Goal: Information Seeking & Learning: Learn about a topic

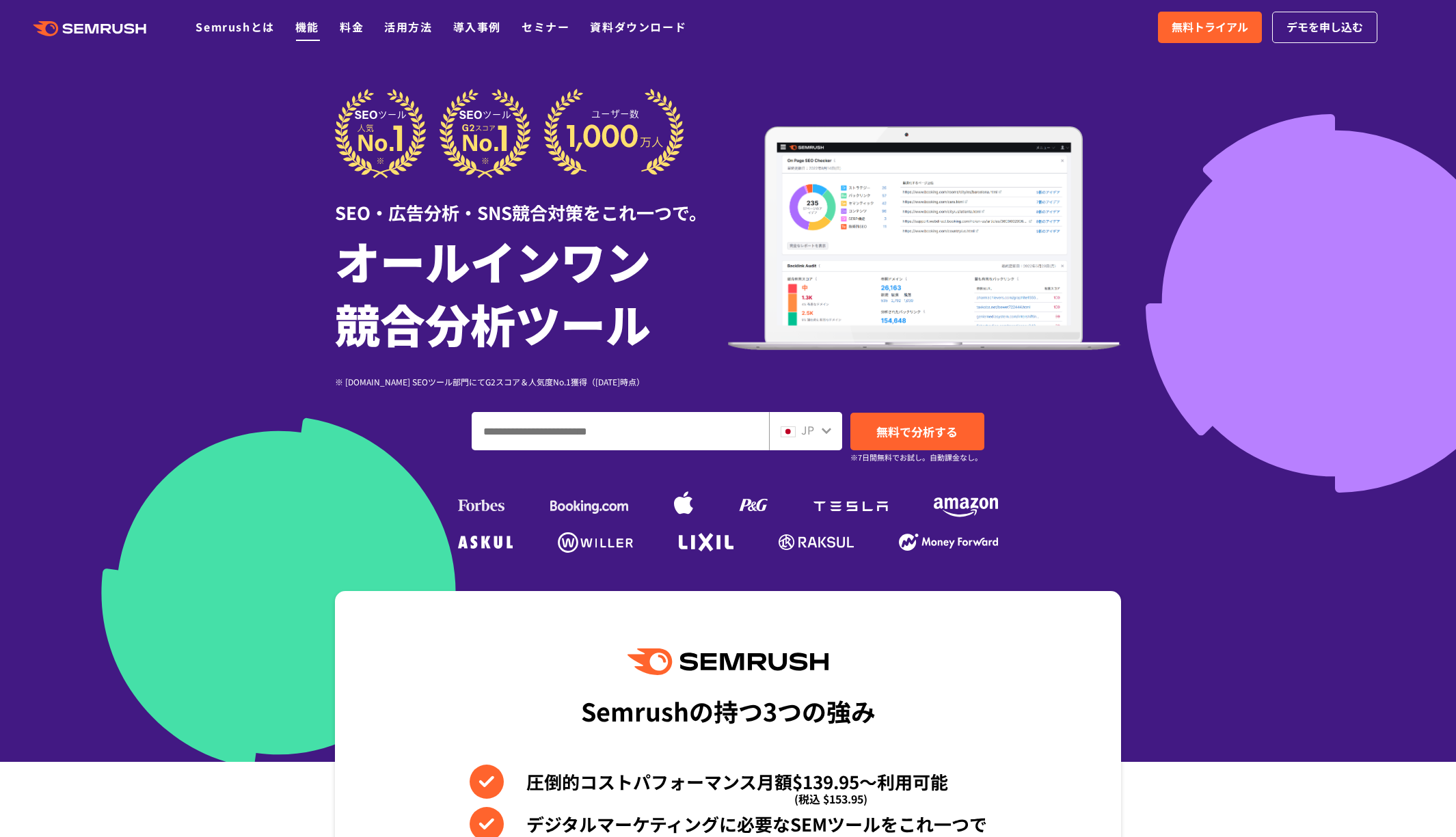
click at [295, 23] on link "機能" at bounding box center [307, 27] width 24 height 17
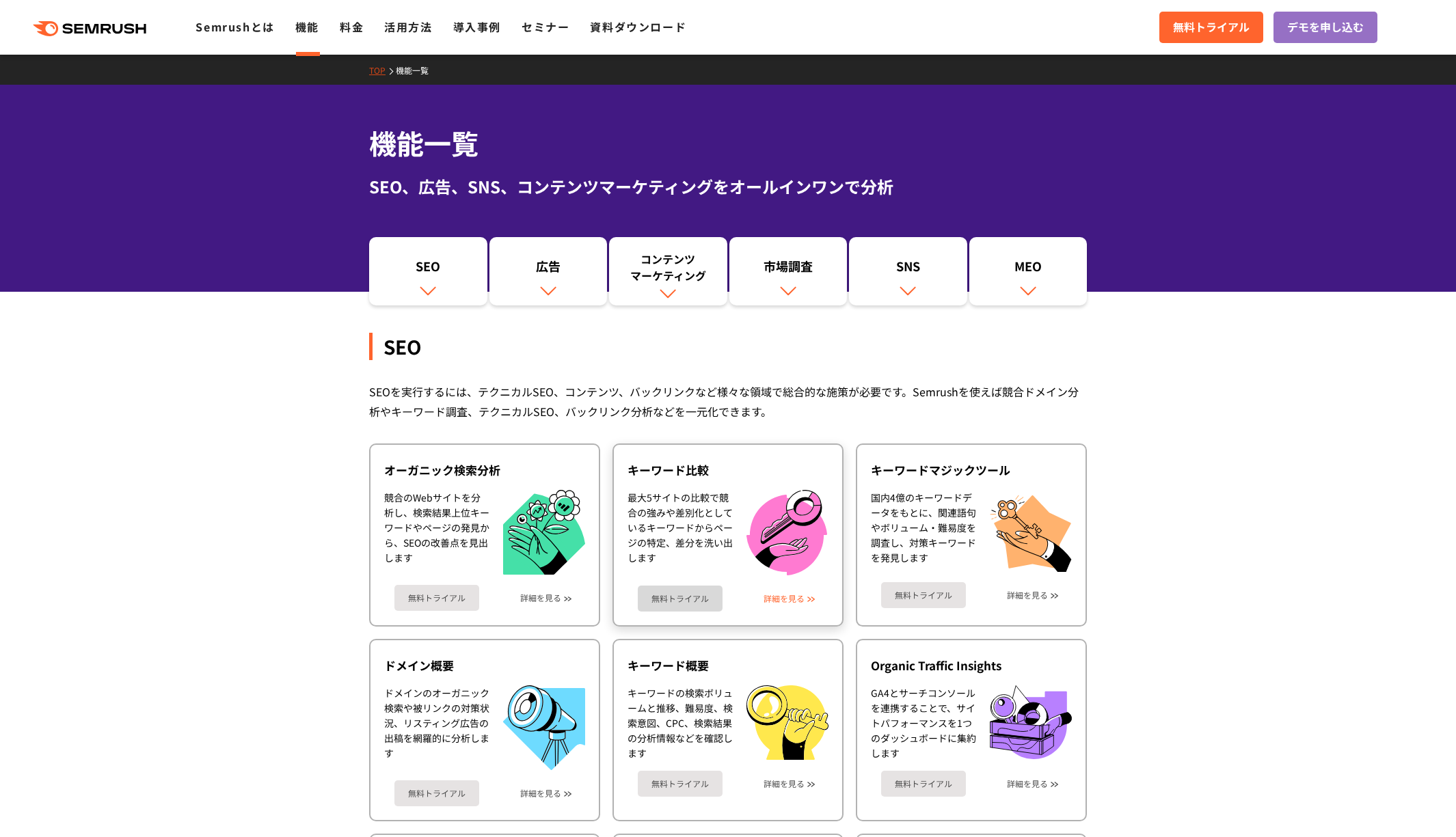
click at [794, 594] on link "詳細を見る" at bounding box center [784, 598] width 41 height 9
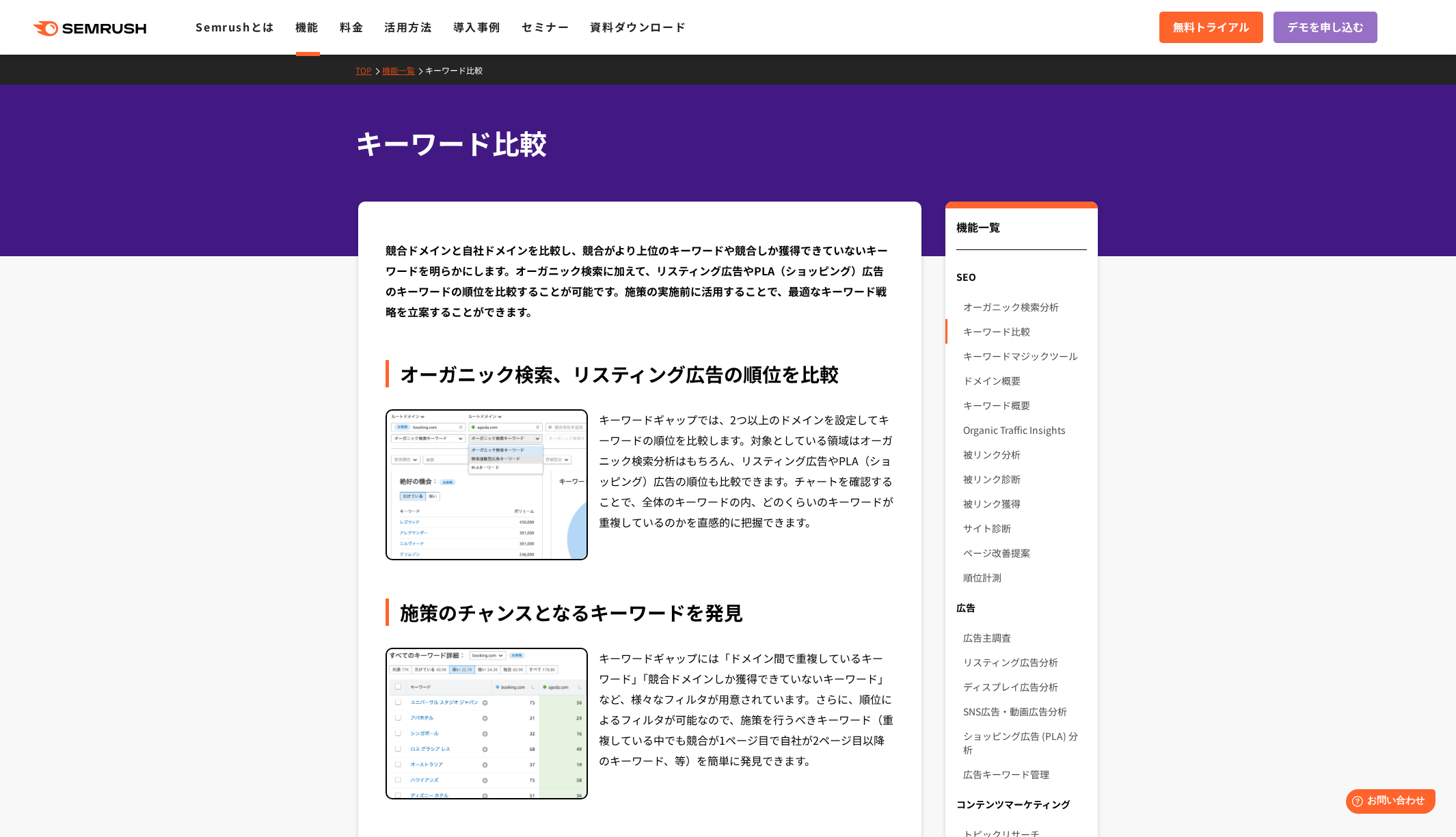
click at [449, 411] on img at bounding box center [487, 485] width 200 height 149
click at [460, 411] on img at bounding box center [487, 485] width 200 height 149
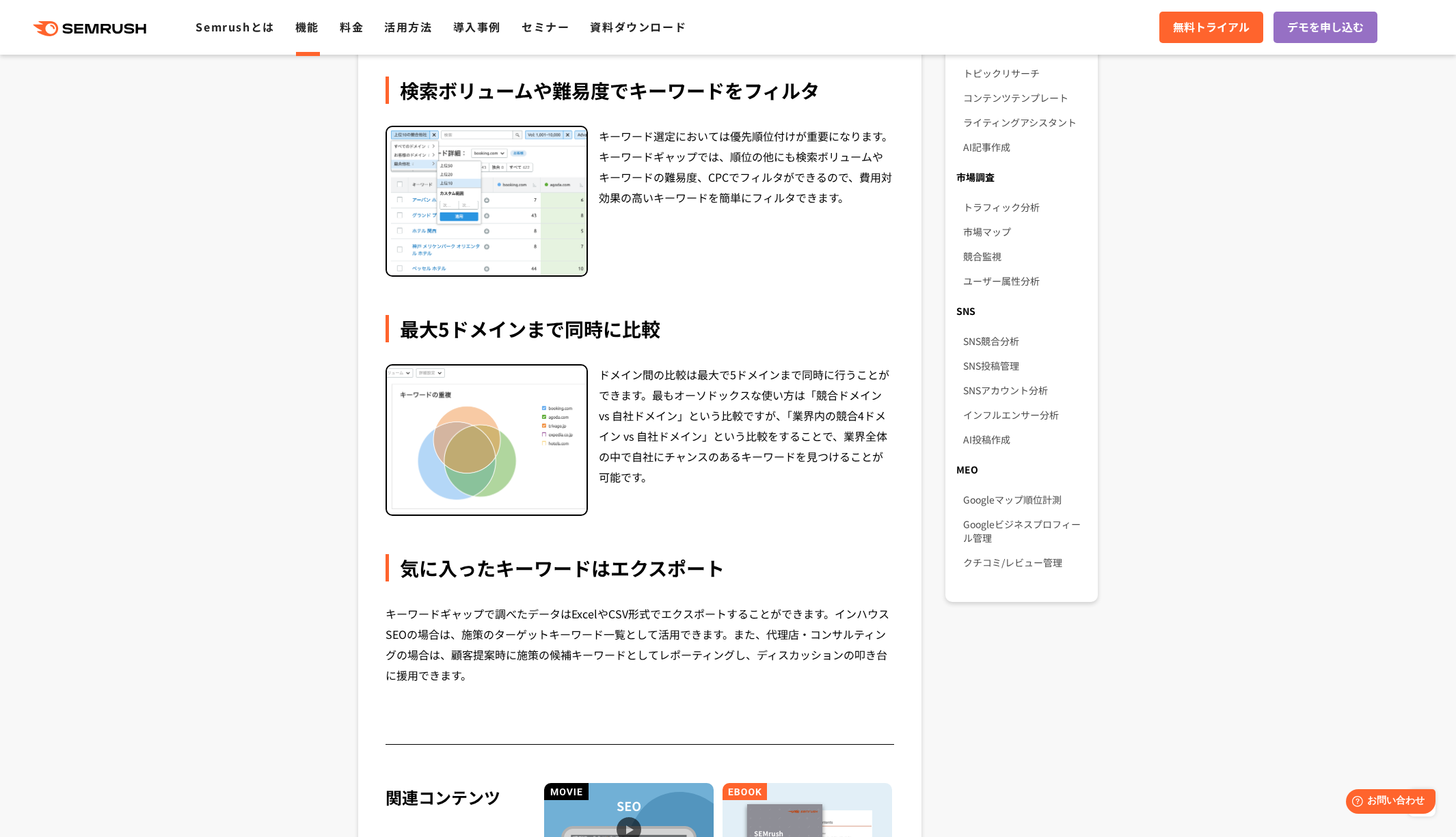
scroll to position [810, 0]
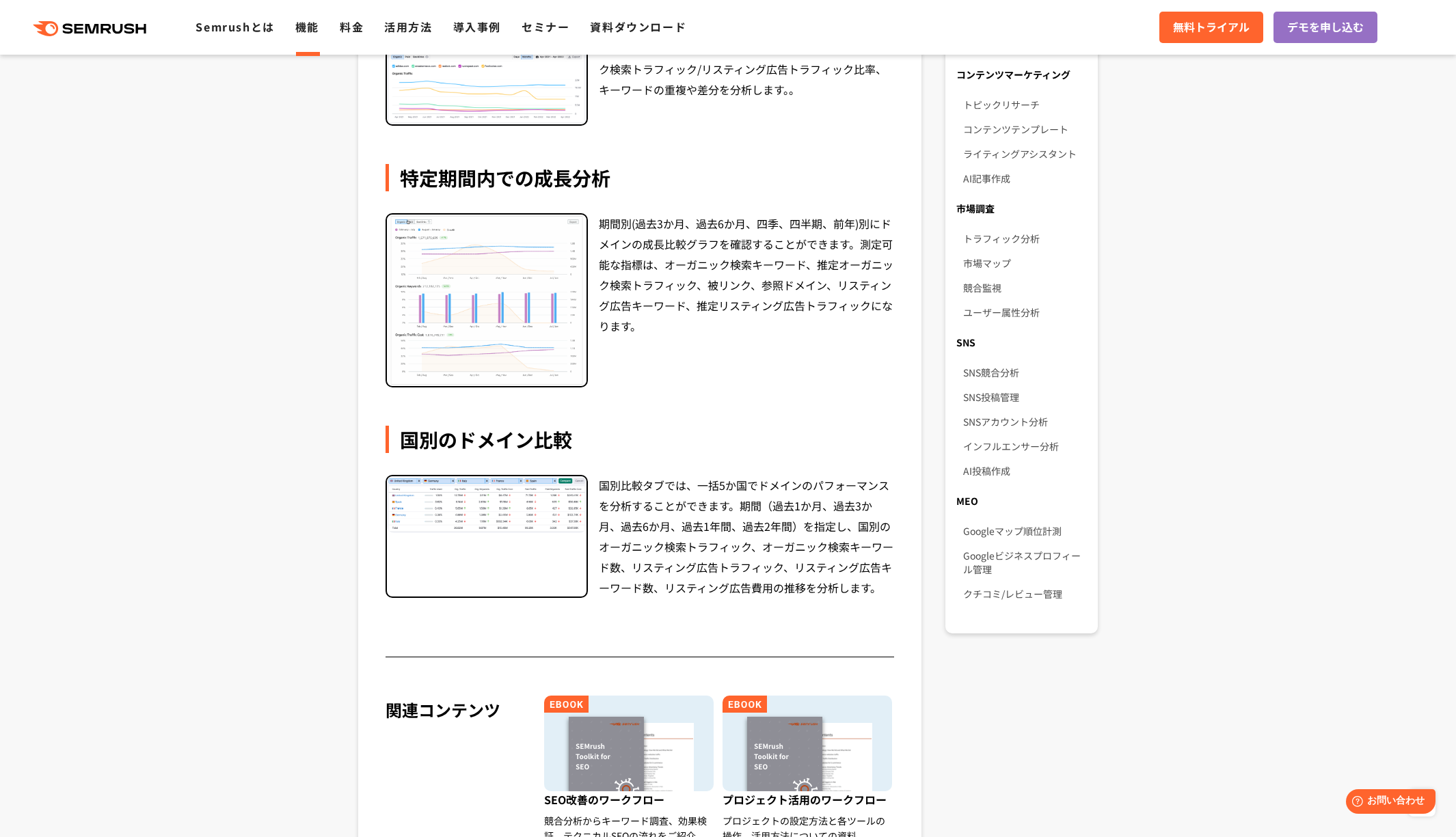
scroll to position [911, 0]
